Goal: Find contact information: Find contact information

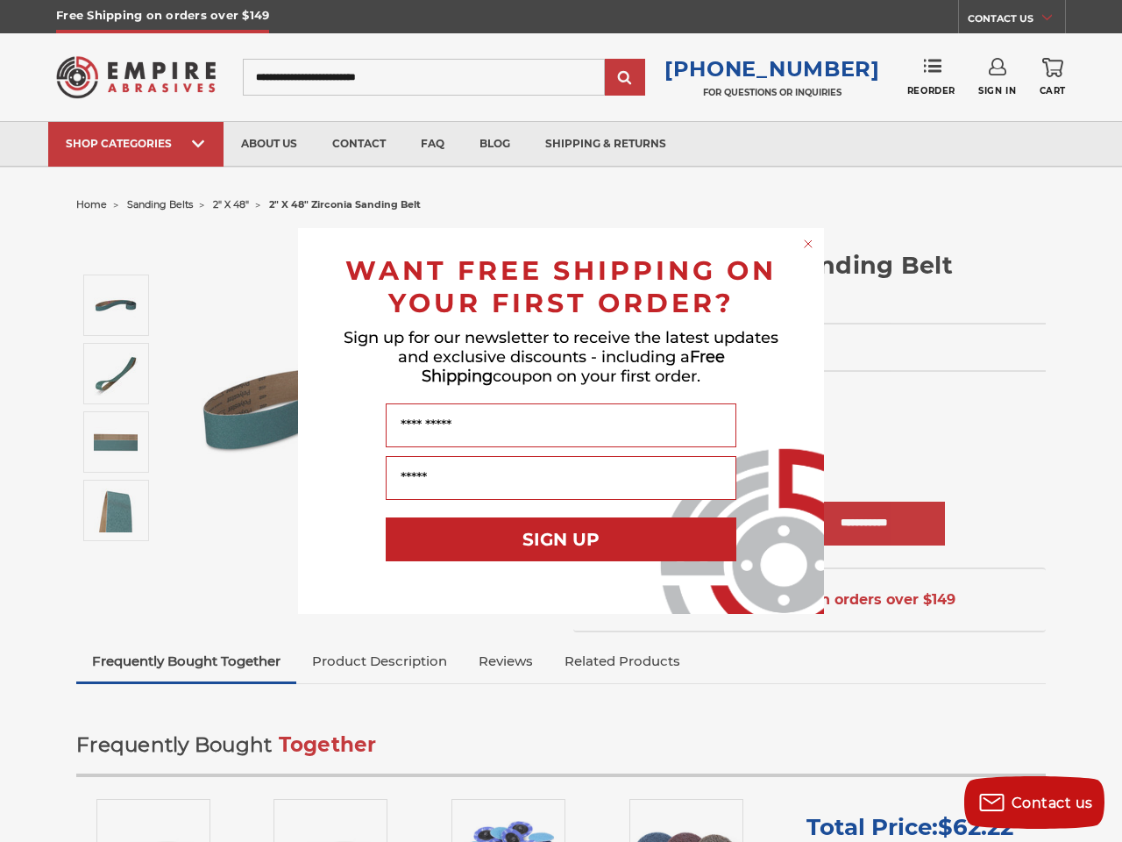
click at [561, 421] on input "Name" at bounding box center [561, 425] width 351 height 44
click at [808, 244] on icon "Close dialog" at bounding box center [808, 243] width 7 height 7
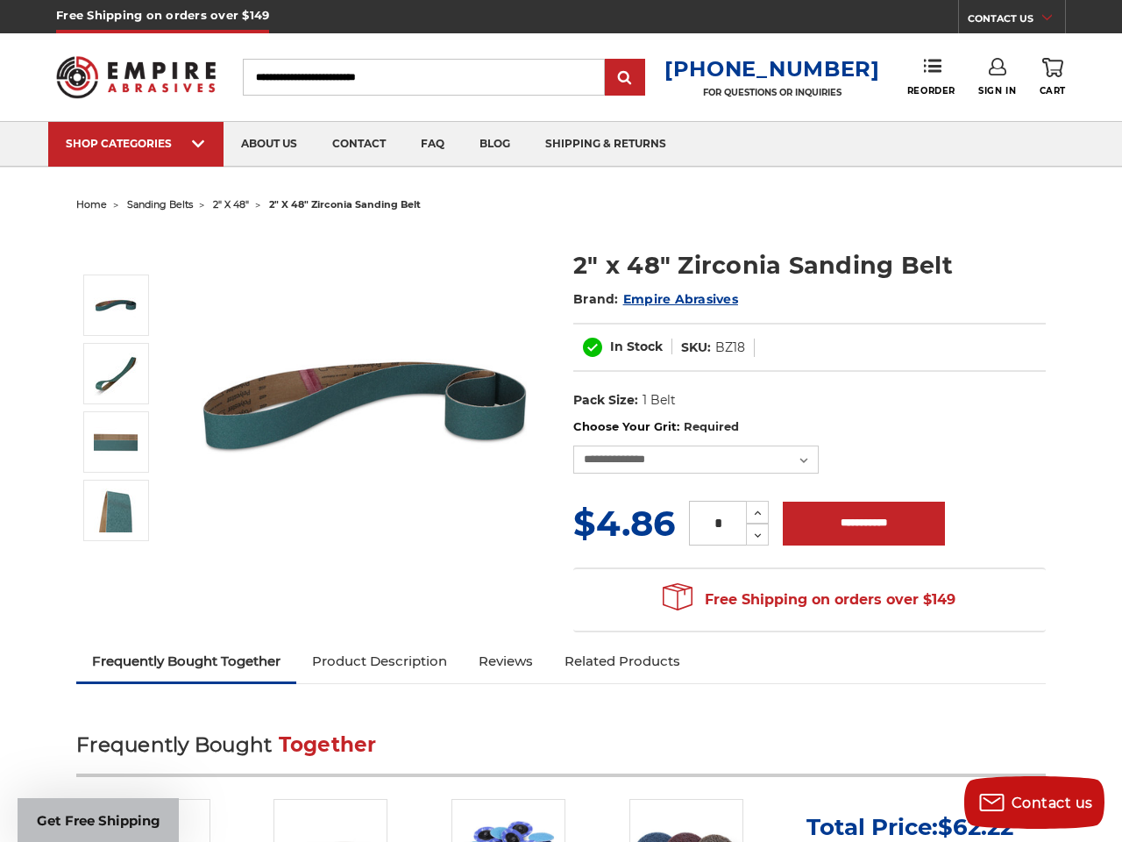
click at [561, 556] on button "SIGN UP" at bounding box center [561, 578] width 351 height 44
click at [1035, 802] on span "Contact us" at bounding box center [1053, 802] width 82 height 17
